Goal: Task Accomplishment & Management: Use online tool/utility

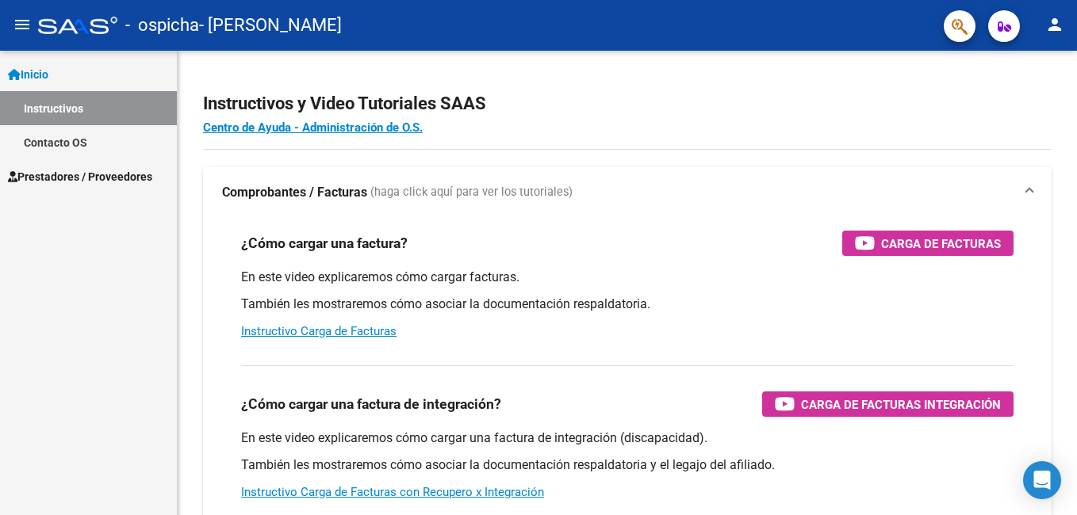
click at [90, 176] on span "Prestadores / Proveedores" at bounding box center [80, 176] width 144 height 17
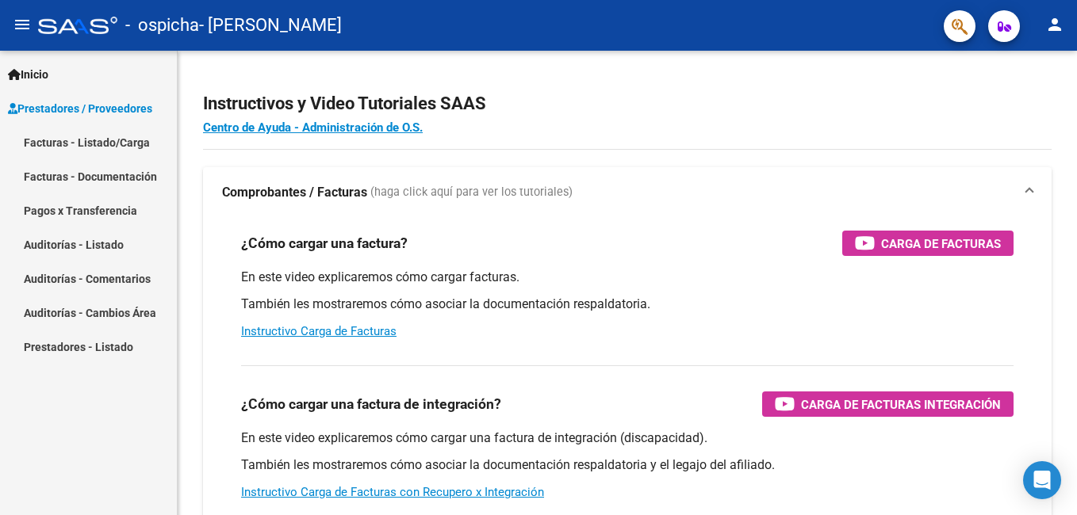
click at [78, 136] on link "Facturas - Listado/Carga" at bounding box center [88, 142] width 177 height 34
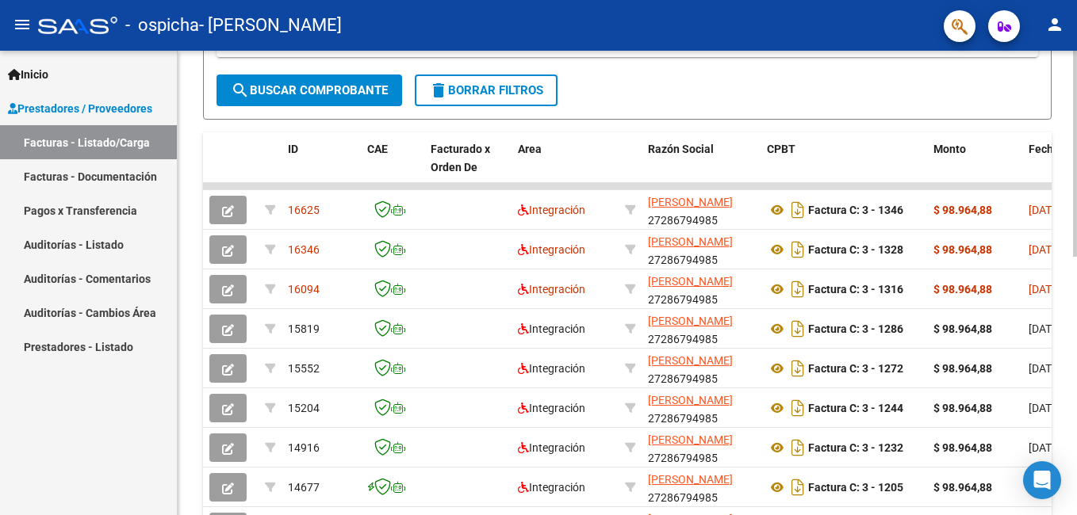
click at [1076, 341] on html "menu - ospicha - MARTINI MARIA DANIELA person Inicio Instructivos Contacto OS P…" at bounding box center [538, 257] width 1077 height 515
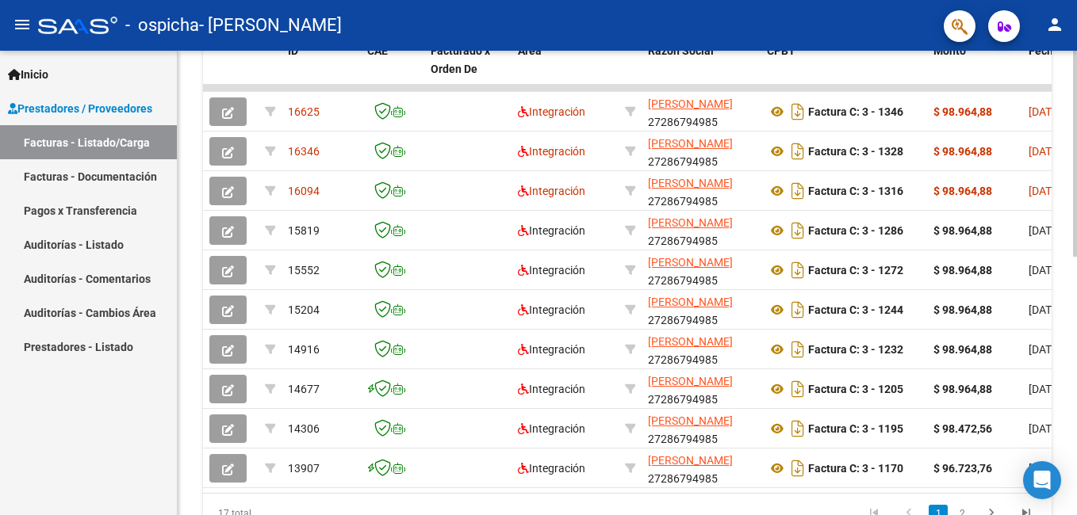
scroll to position [514, 0]
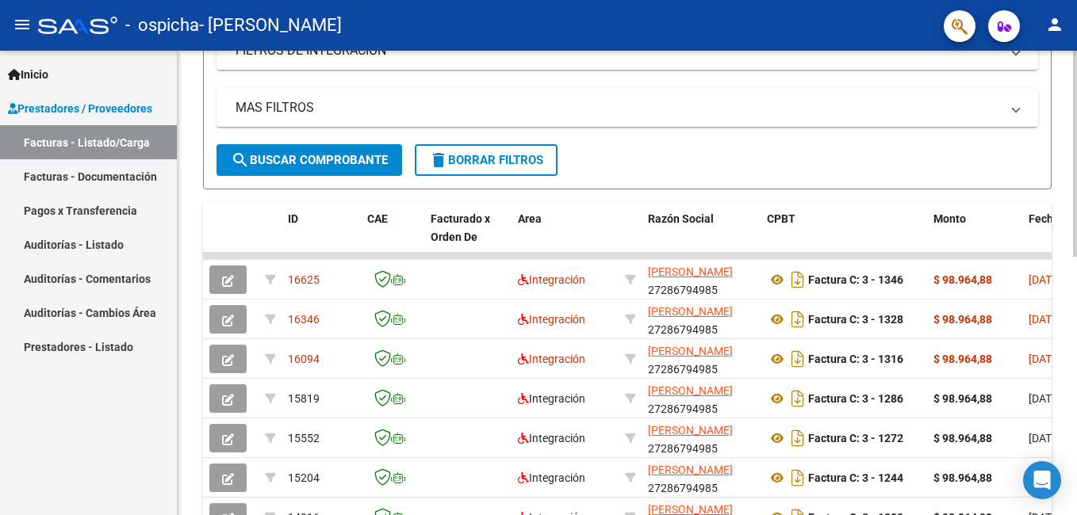
click at [1076, 311] on html "menu - ospicha - MARTINI MARIA DANIELA person Inicio Instructivos Contacto OS P…" at bounding box center [538, 257] width 1077 height 515
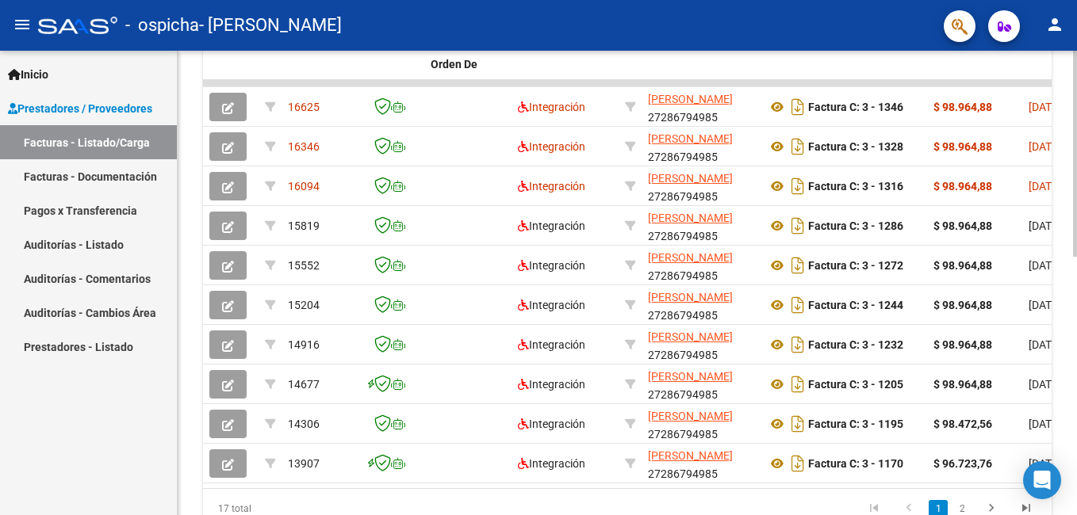
scroll to position [554, 0]
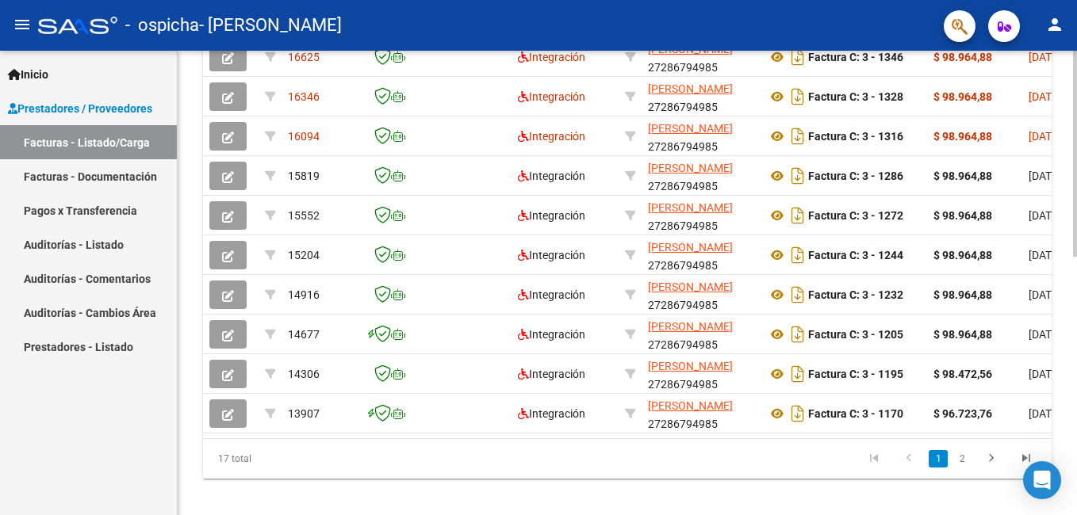
click at [1076, 340] on html "menu - ospicha - MARTINI MARIA DANIELA person Inicio Instructivos Contacto OS P…" at bounding box center [538, 257] width 1077 height 515
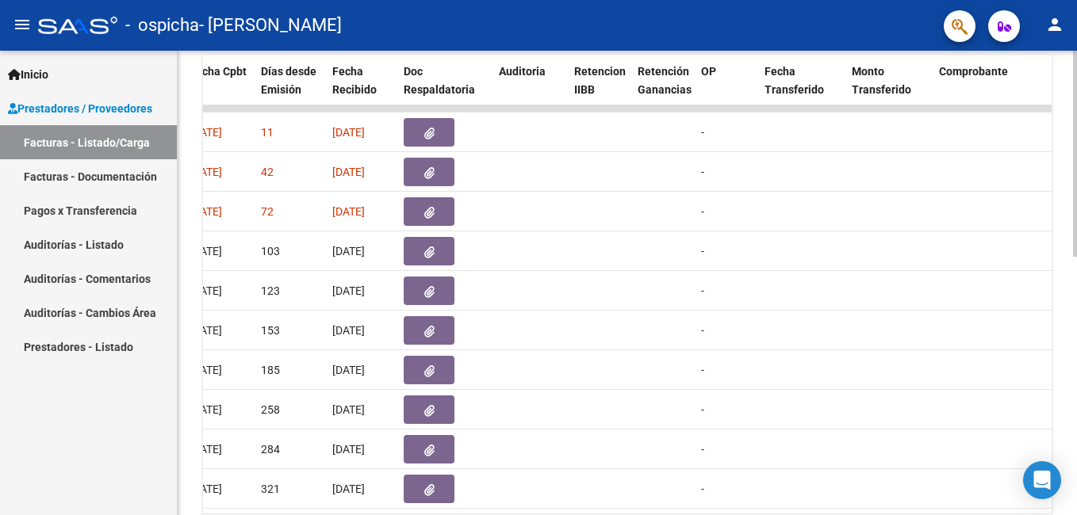
scroll to position [454, 0]
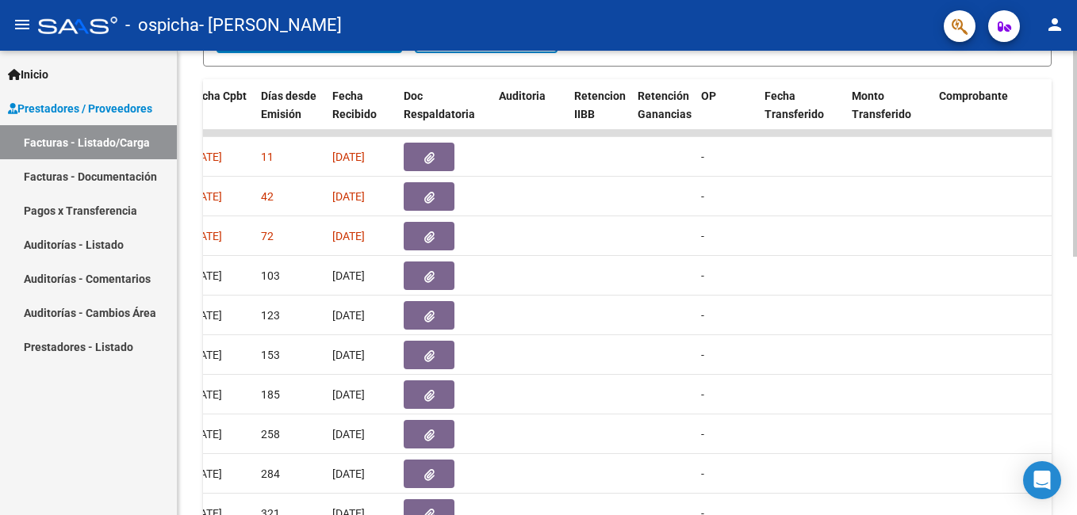
click at [1075, 290] on div at bounding box center [1075, 360] width 4 height 206
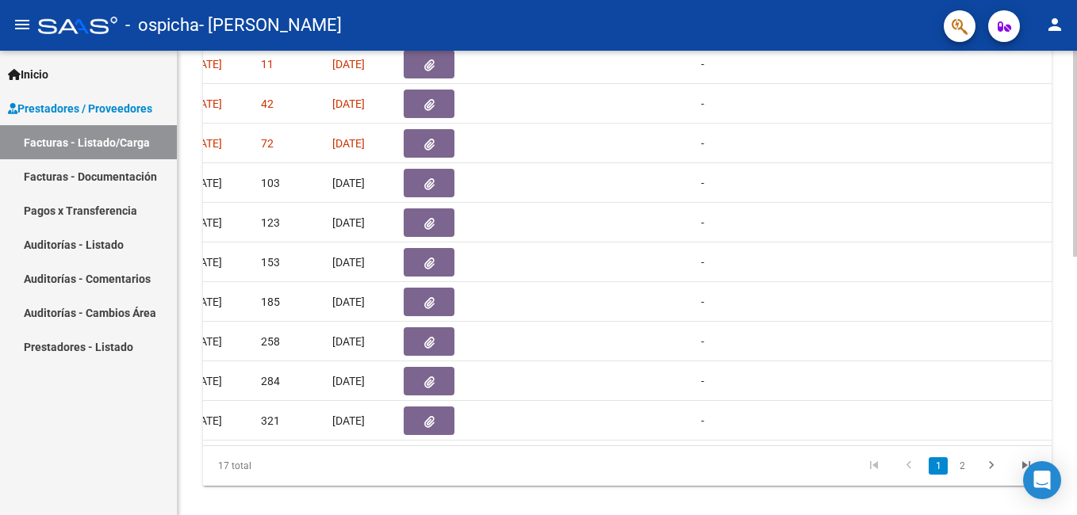
scroll to position [581, 0]
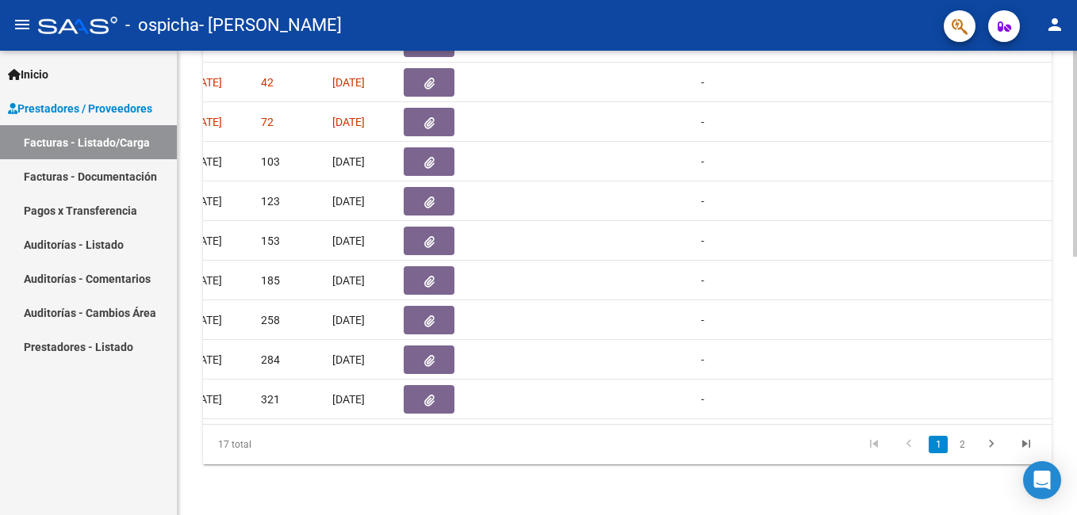
click at [1076, 406] on html "menu - ospicha - MARTINI MARIA DANIELA person Inicio Instructivos Contacto OS P…" at bounding box center [538, 257] width 1077 height 515
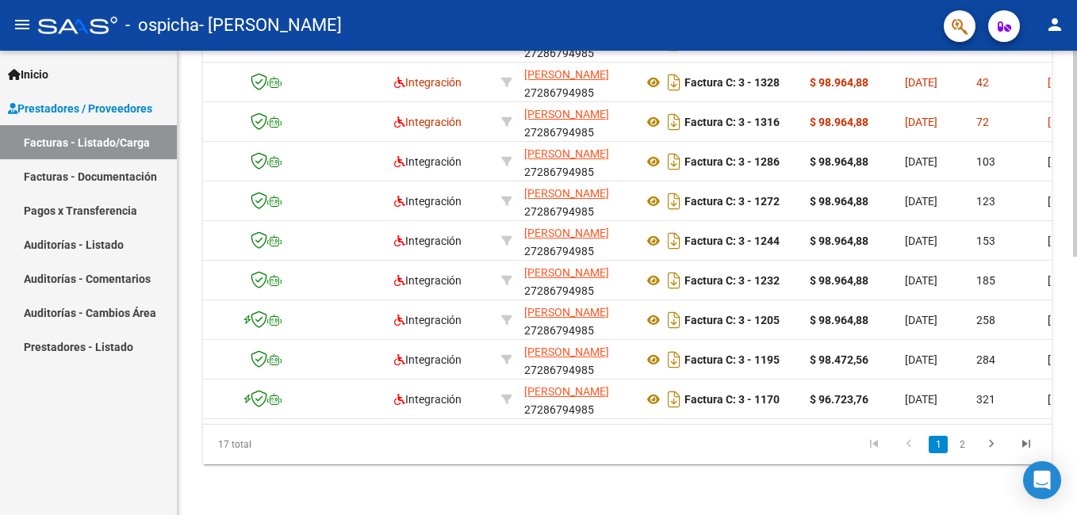
scroll to position [0, 13]
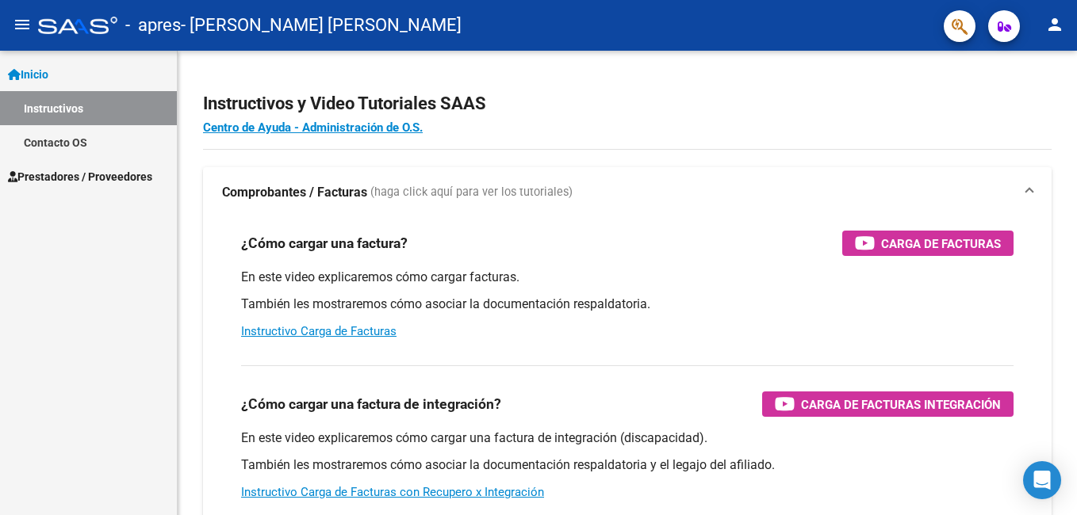
click at [39, 175] on span "Prestadores / Proveedores" at bounding box center [80, 176] width 144 height 17
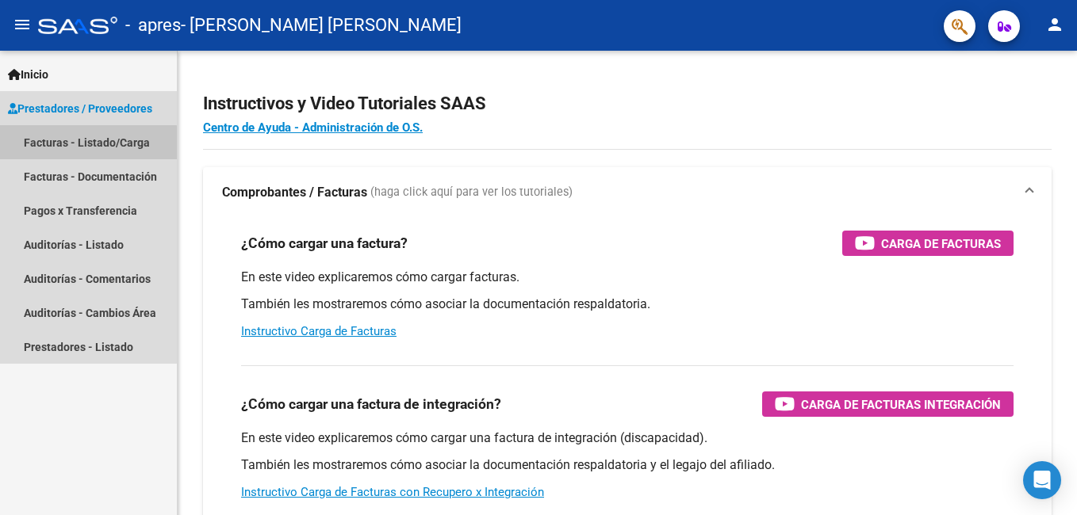
click at [44, 146] on link "Facturas - Listado/Carga" at bounding box center [88, 142] width 177 height 34
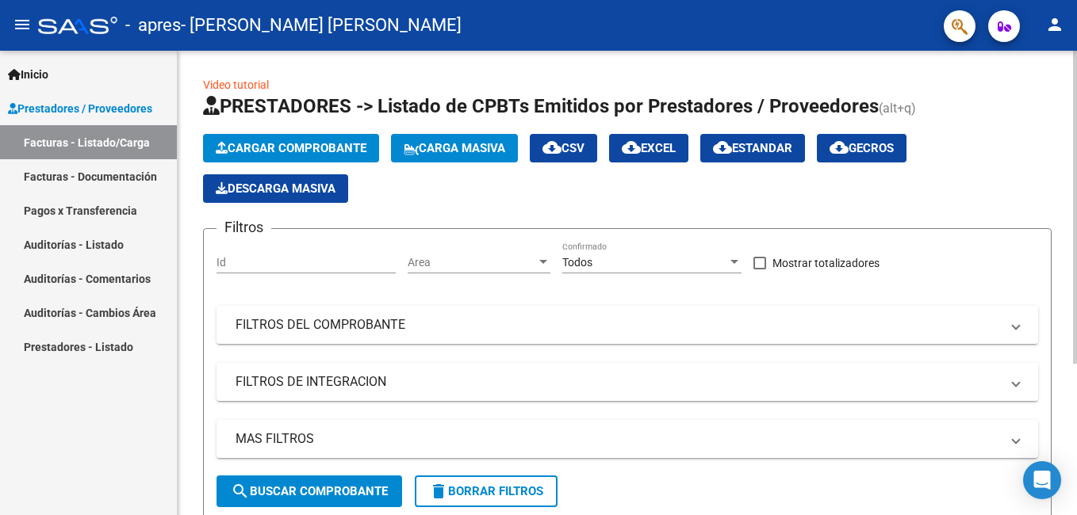
scroll to position [224, 0]
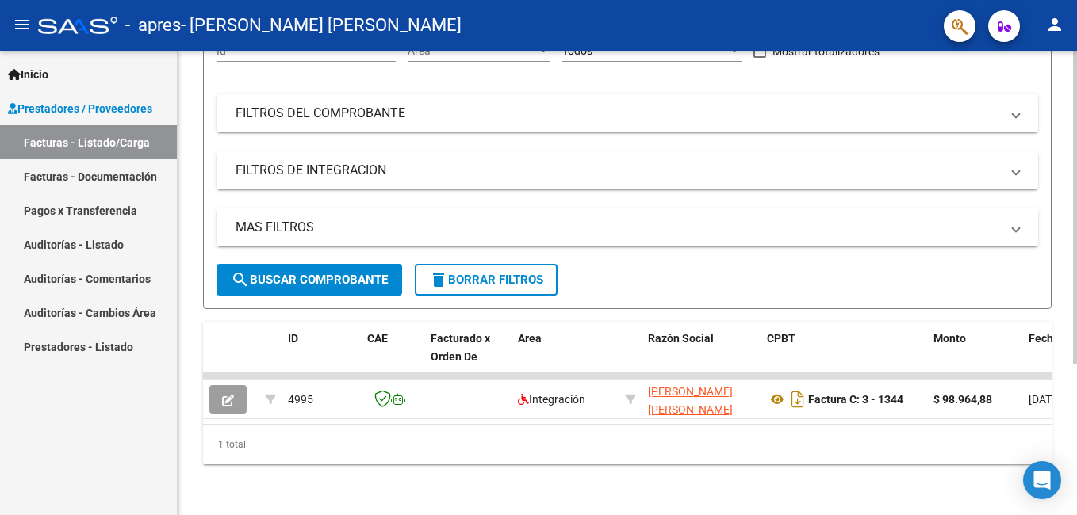
click at [1076, 340] on html "menu - apres - [PERSON_NAME] [PERSON_NAME] person Inicio Instructivos Contacto …" at bounding box center [538, 257] width 1077 height 515
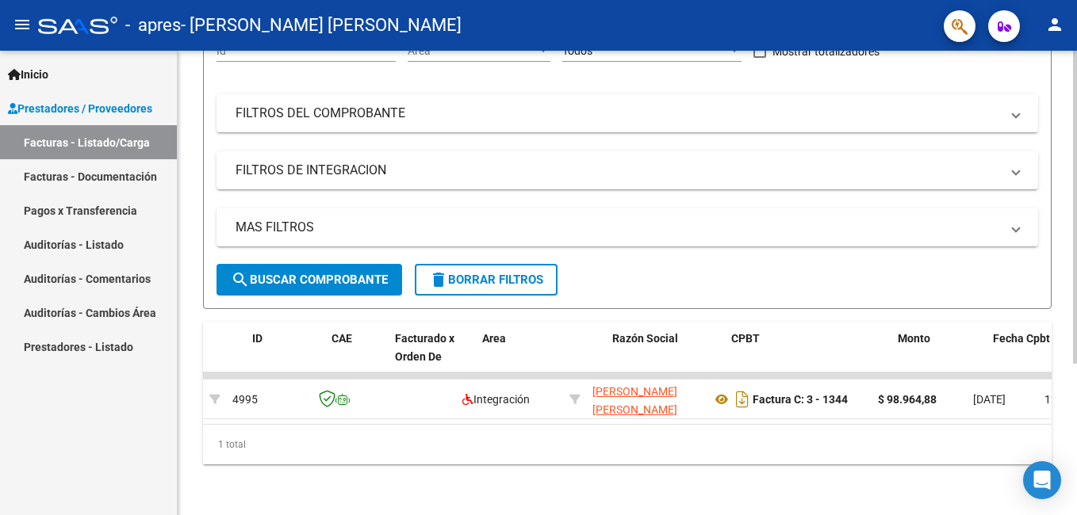
scroll to position [0, 36]
